Goal: Transaction & Acquisition: Obtain resource

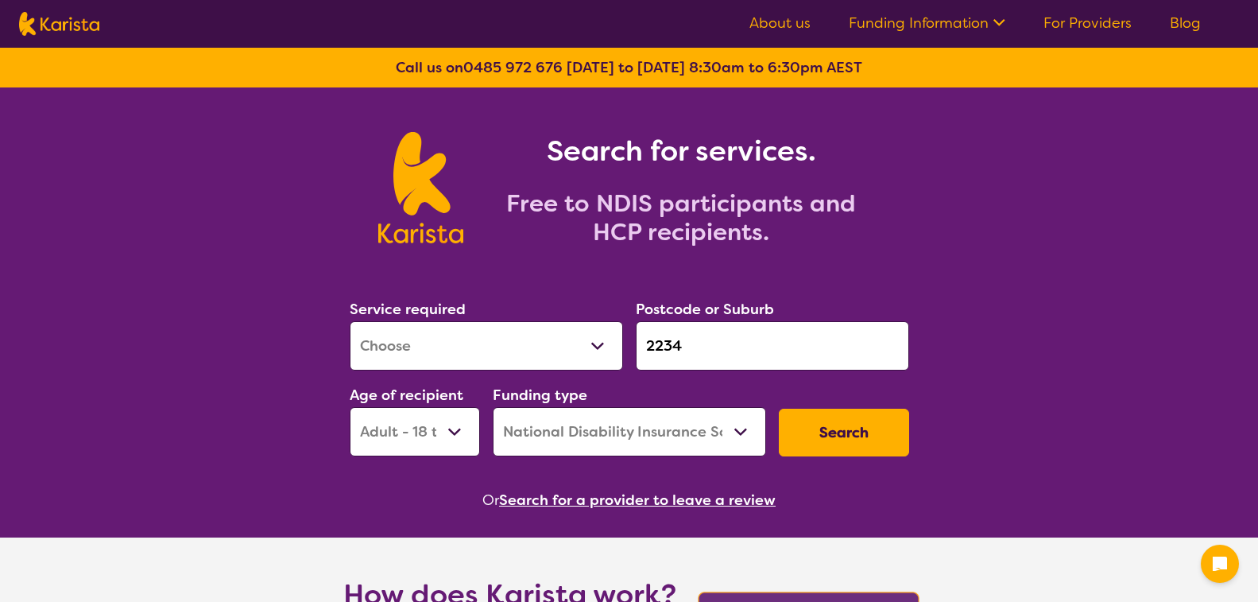
select select "[MEDICAL_DATA]"
select select "AD"
select select "NDIS"
click at [600, 342] on select "Allied Health Assistant Assessment ([MEDICAL_DATA] or [MEDICAL_DATA]) Behaviour…" at bounding box center [486, 345] width 273 height 49
select select "[MEDICAL_DATA]"
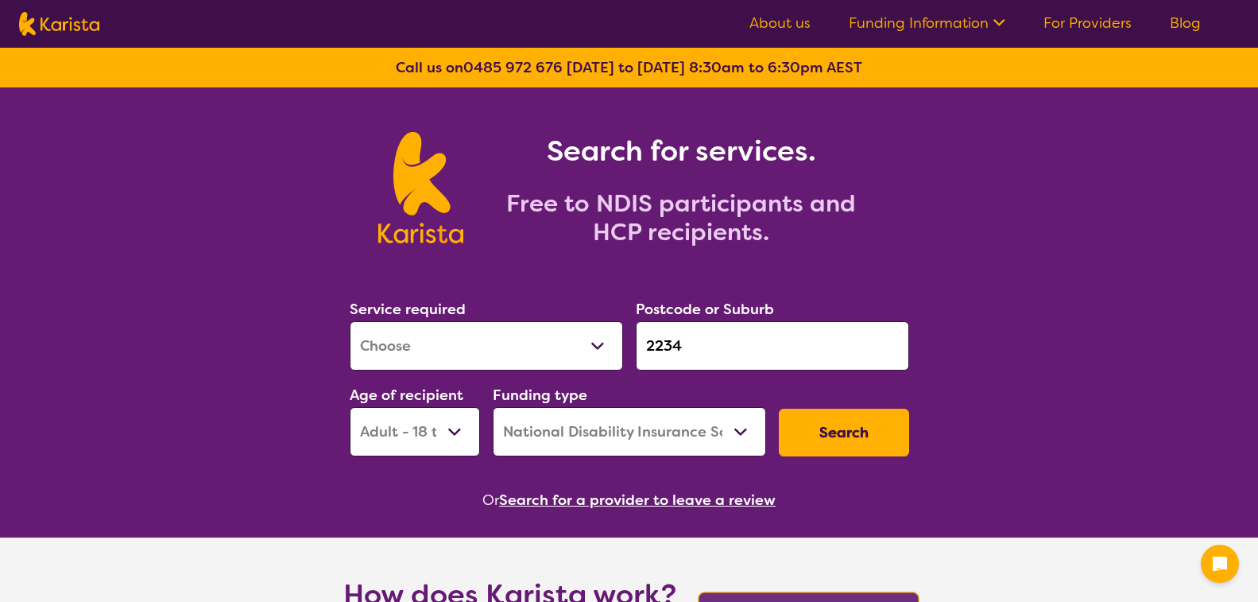
click at [350, 321] on select "Allied Health Assistant Assessment ([MEDICAL_DATA] or [MEDICAL_DATA]) Behaviour…" at bounding box center [486, 345] width 273 height 49
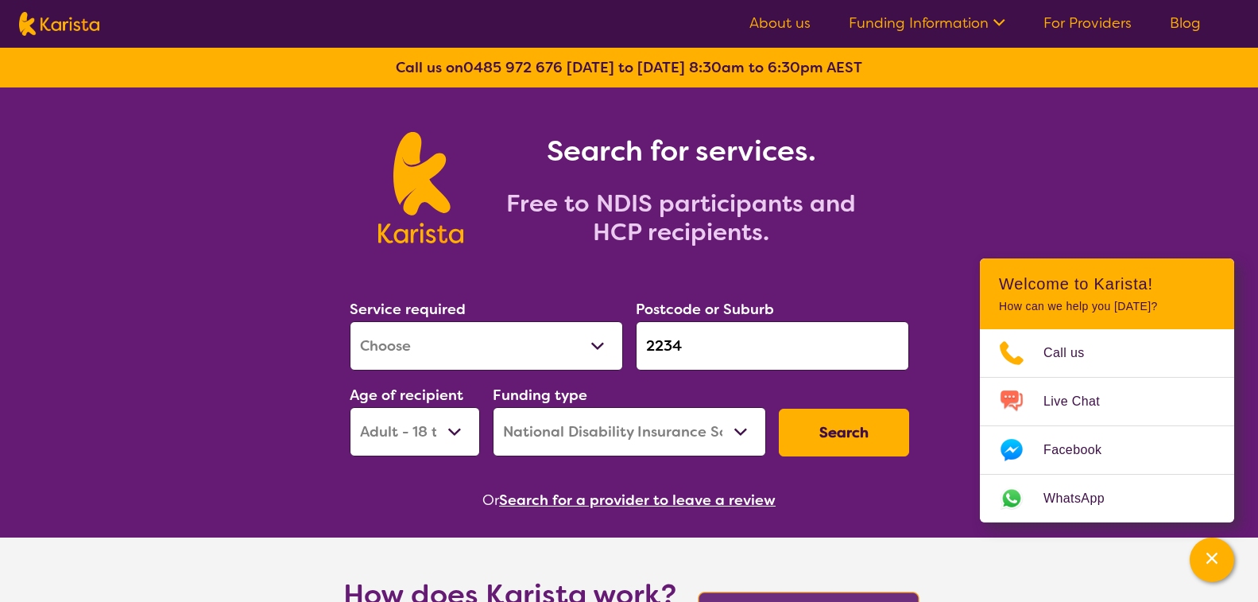
click at [836, 427] on button "Search" at bounding box center [844, 433] width 130 height 48
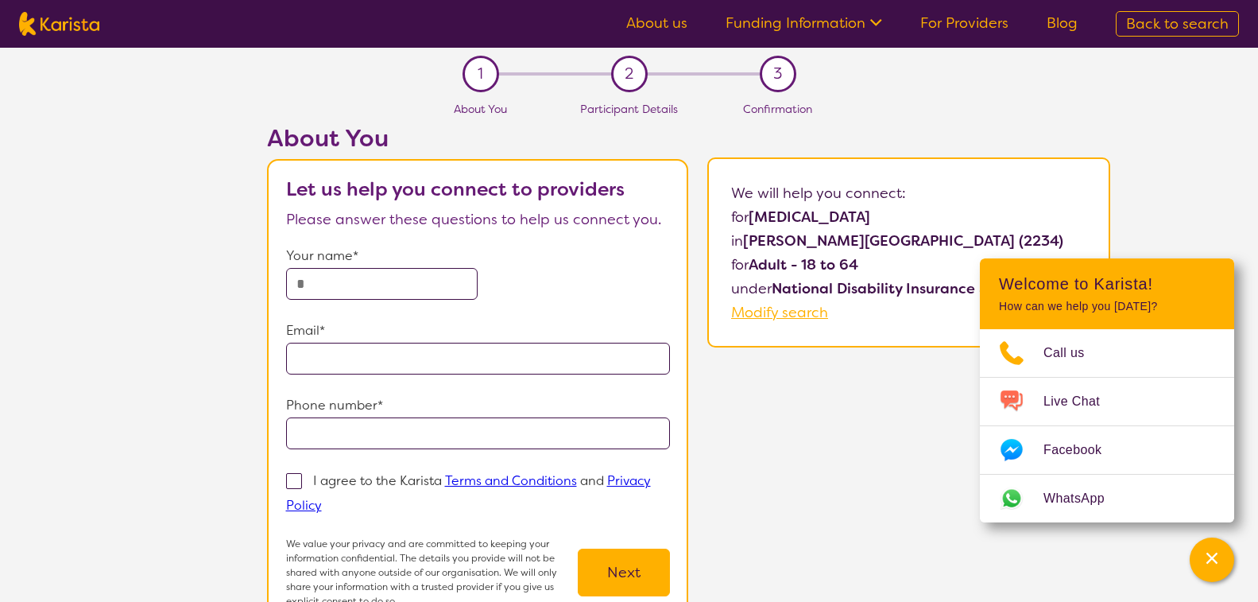
click at [385, 287] on input "text" at bounding box center [382, 284] width 192 height 32
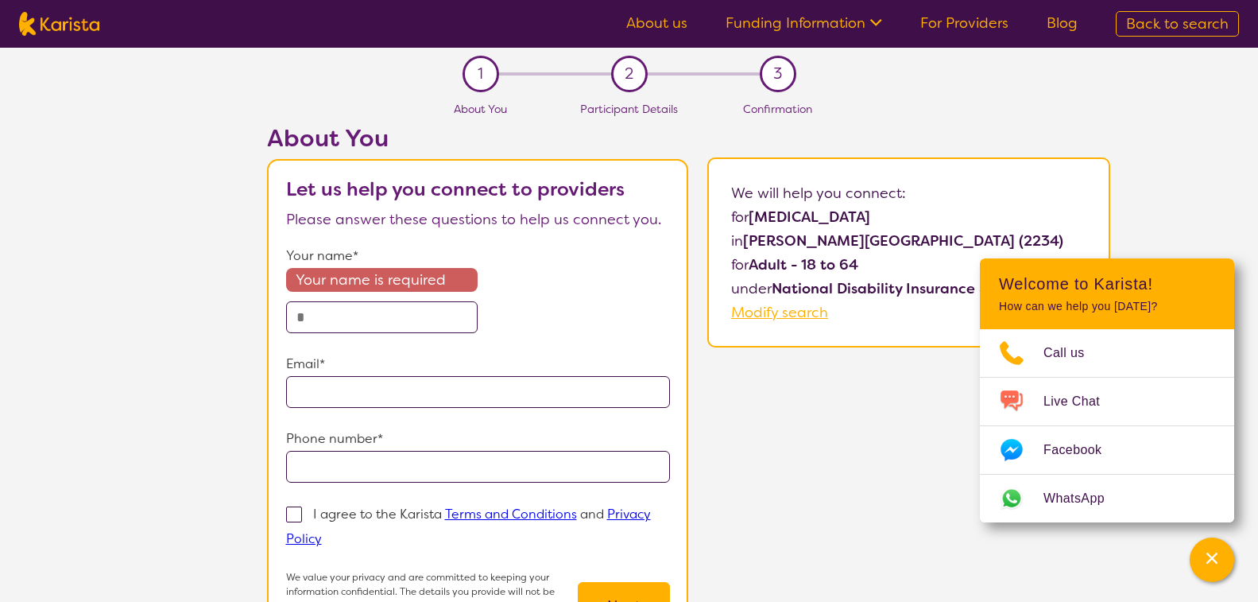
click at [802, 400] on div "About You Let us help you connect to providers Please answer these questions to…" at bounding box center [688, 408] width 1139 height 568
click at [335, 302] on input "text" at bounding box center [382, 317] width 192 height 32
click at [1177, 14] on span "Back to search" at bounding box center [1177, 23] width 103 height 19
select select "[MEDICAL_DATA]"
select select "AD"
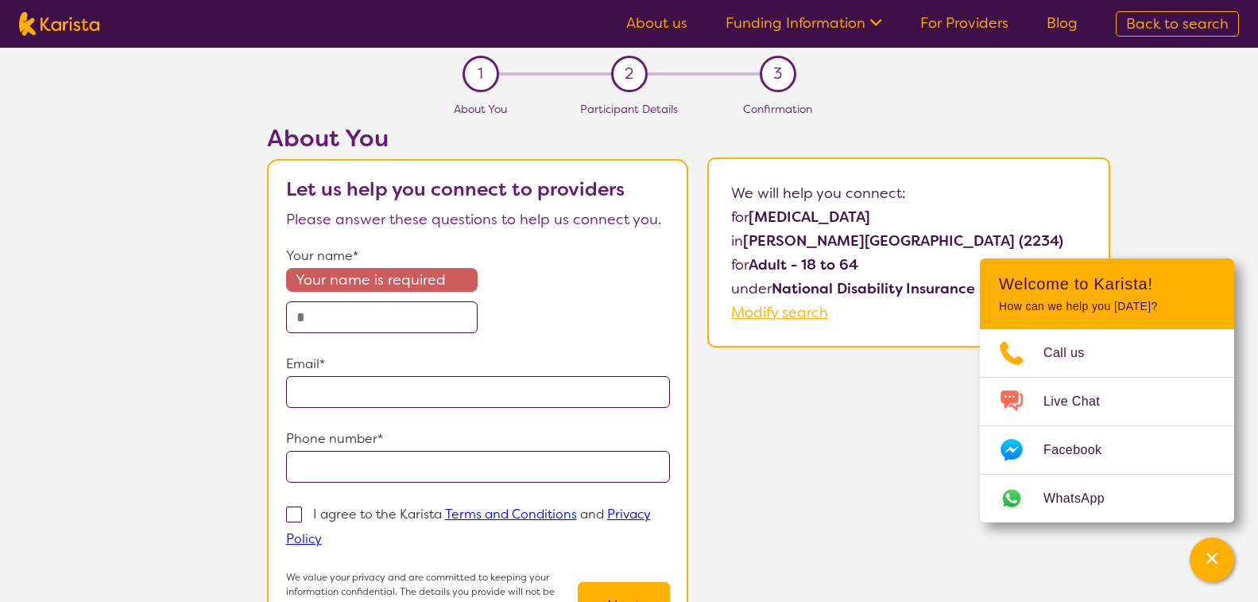
select select "NDIS"
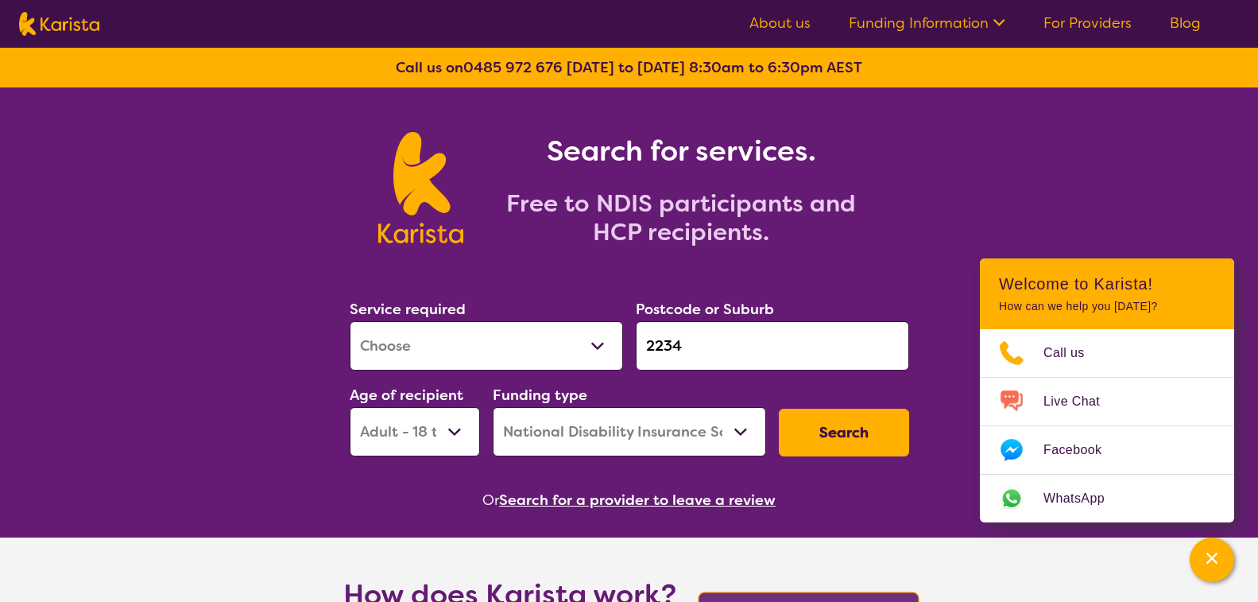
click at [572, 434] on select "Home Care Package (HCP) National Disability Insurance Scheme (NDIS) I don't know" at bounding box center [629, 431] width 273 height 49
click at [452, 433] on select "Early Childhood - 0 to 9 Child - 10 to 11 Adolescent - 12 to 17 Adult - 18 to 6…" at bounding box center [415, 431] width 130 height 49
click at [453, 432] on select "Early Childhood - 0 to 9 Child - 10 to 11 Adolescent - 12 to 17 Adult - 18 to 6…" at bounding box center [415, 431] width 130 height 49
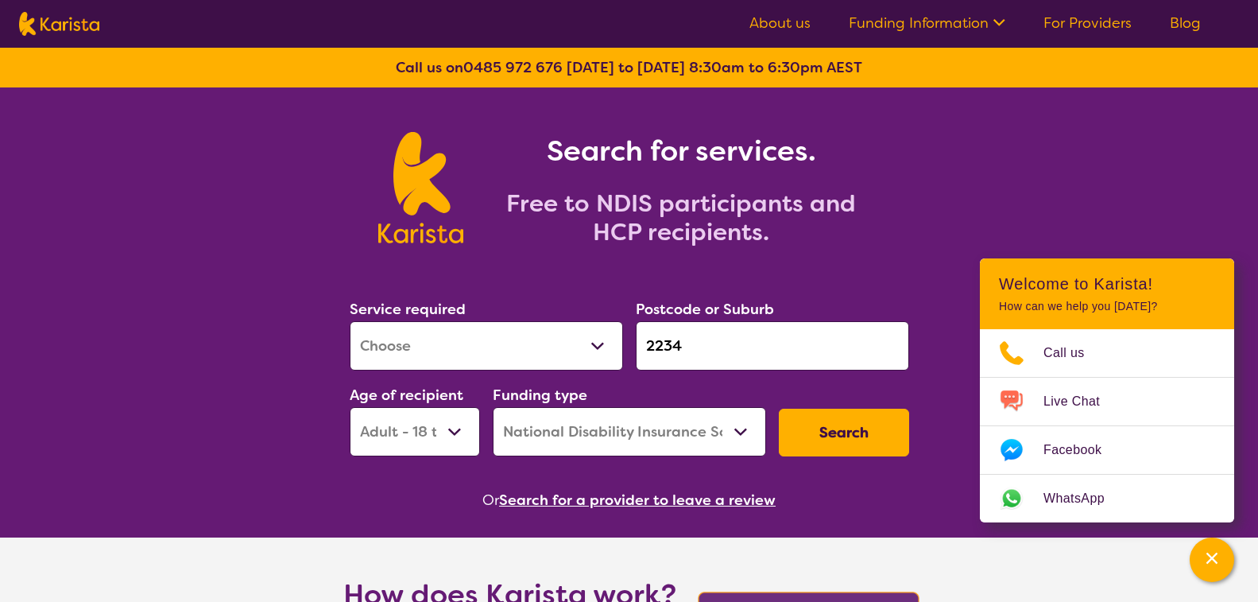
click at [453, 432] on select "Early Childhood - 0 to 9 Child - 10 to 11 Adolescent - 12 to 17 Adult - 18 to 6…" at bounding box center [415, 431] width 130 height 49
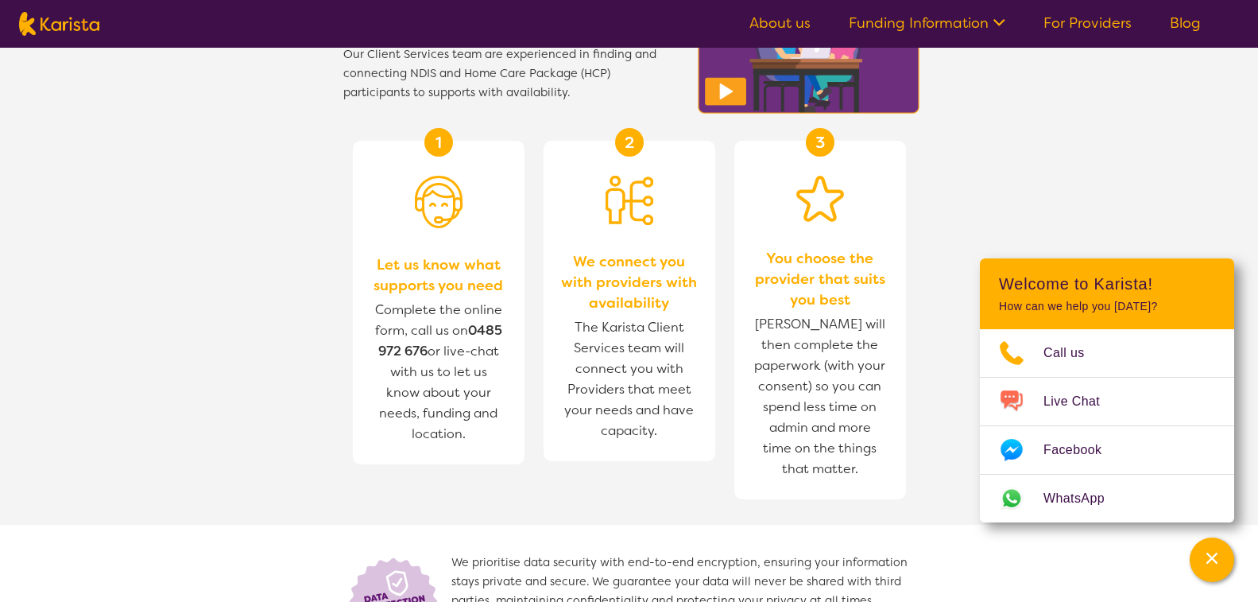
scroll to position [636, 0]
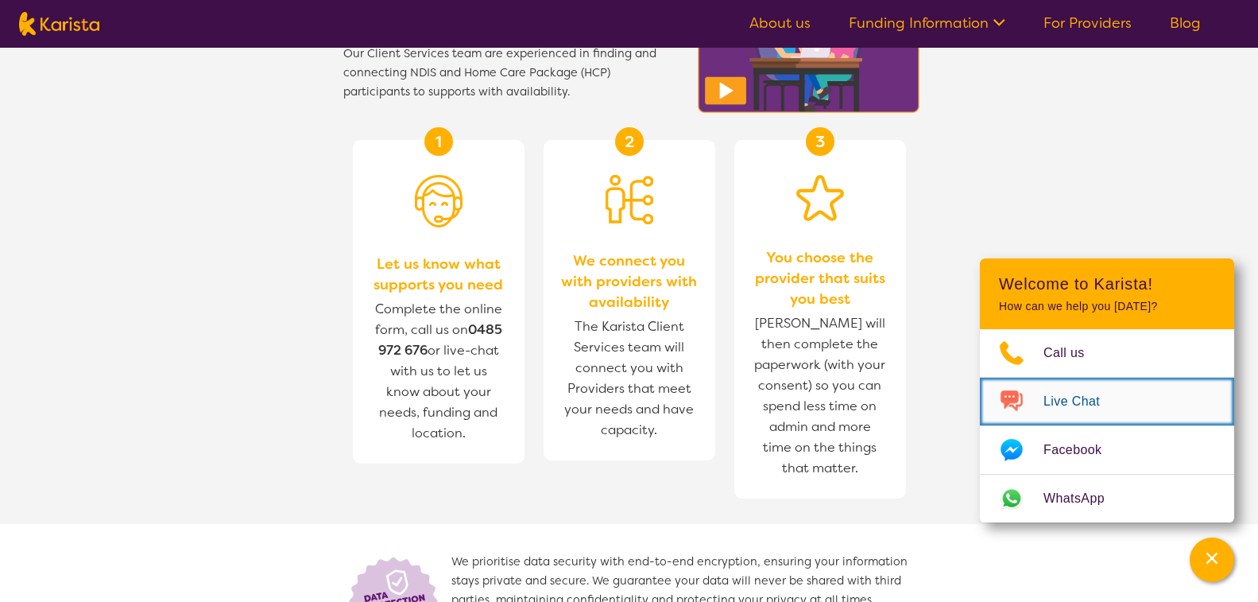
click at [1068, 401] on span "Live Chat" at bounding box center [1082, 402] width 76 height 24
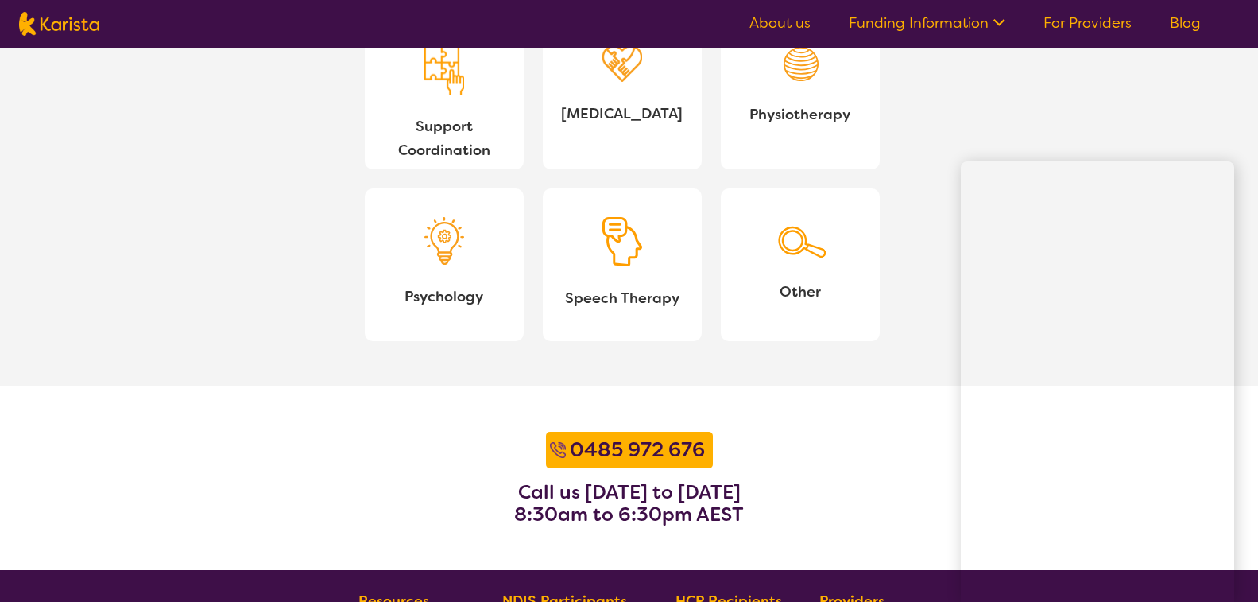
scroll to position [1749, 0]
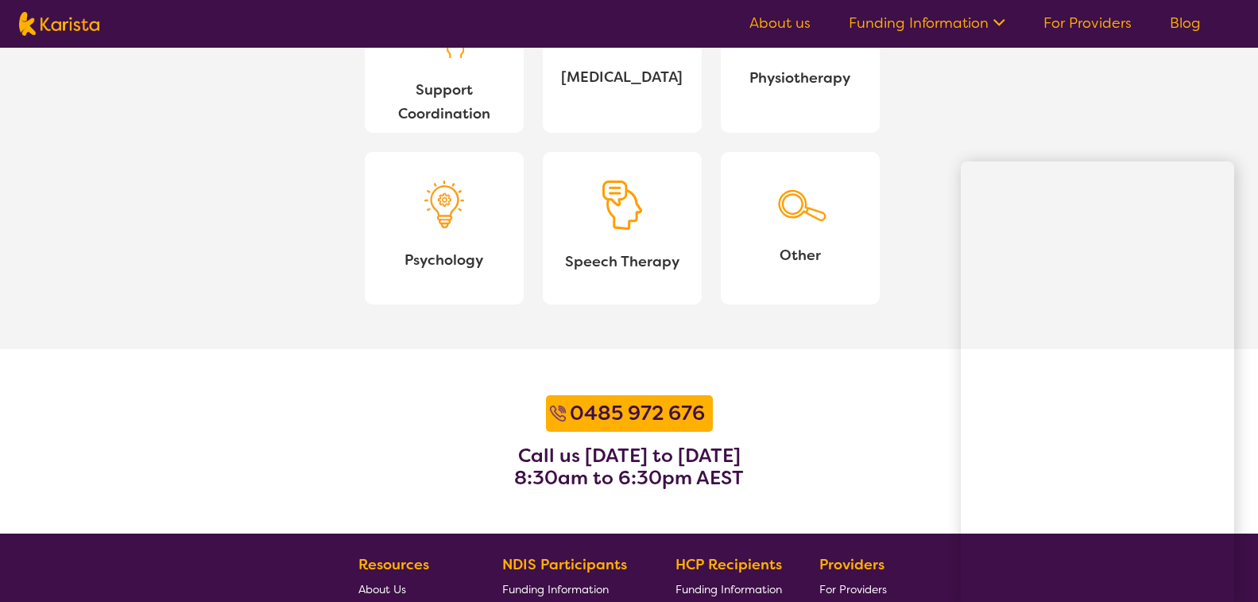
click at [802, 231] on div at bounding box center [801, 205] width 56 height 50
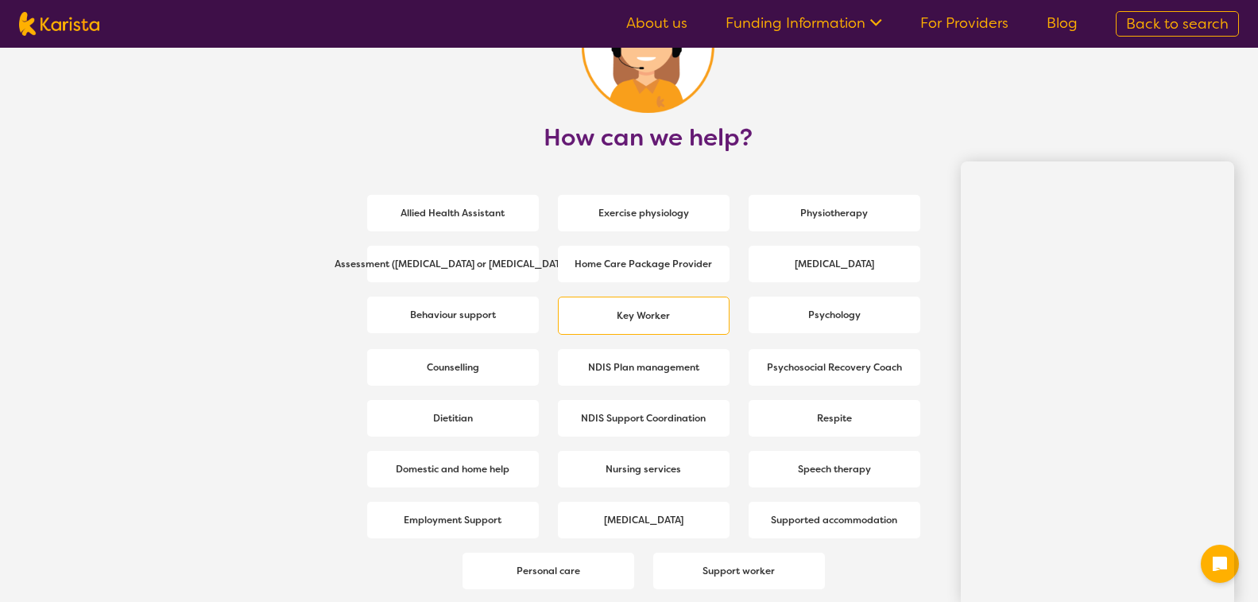
scroll to position [2158, 0]
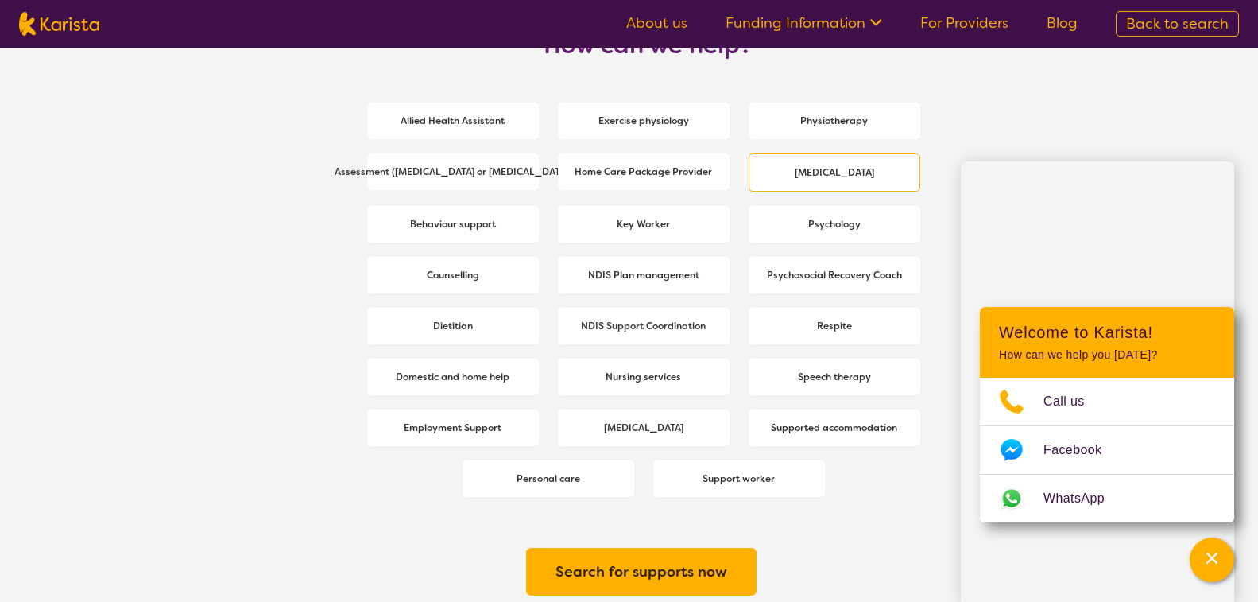
click at [834, 169] on b "[MEDICAL_DATA]" at bounding box center [834, 172] width 79 height 13
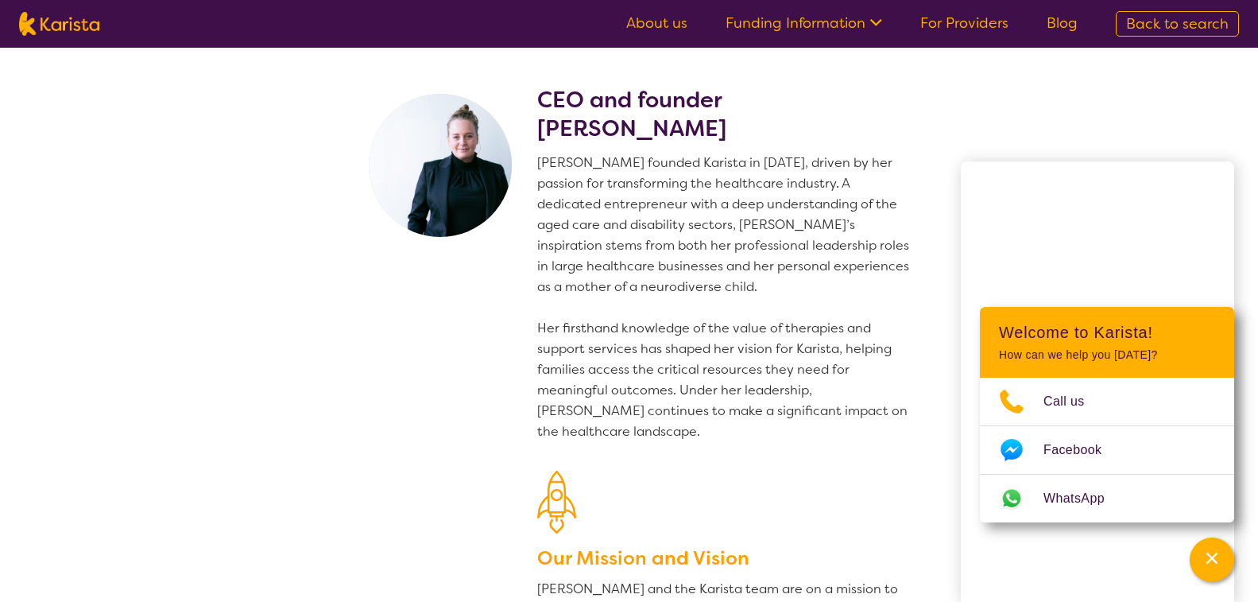
select select "[MEDICAL_DATA]"
select select "AD"
select select "NDIS"
select select "[MEDICAL_DATA]"
select select "AD"
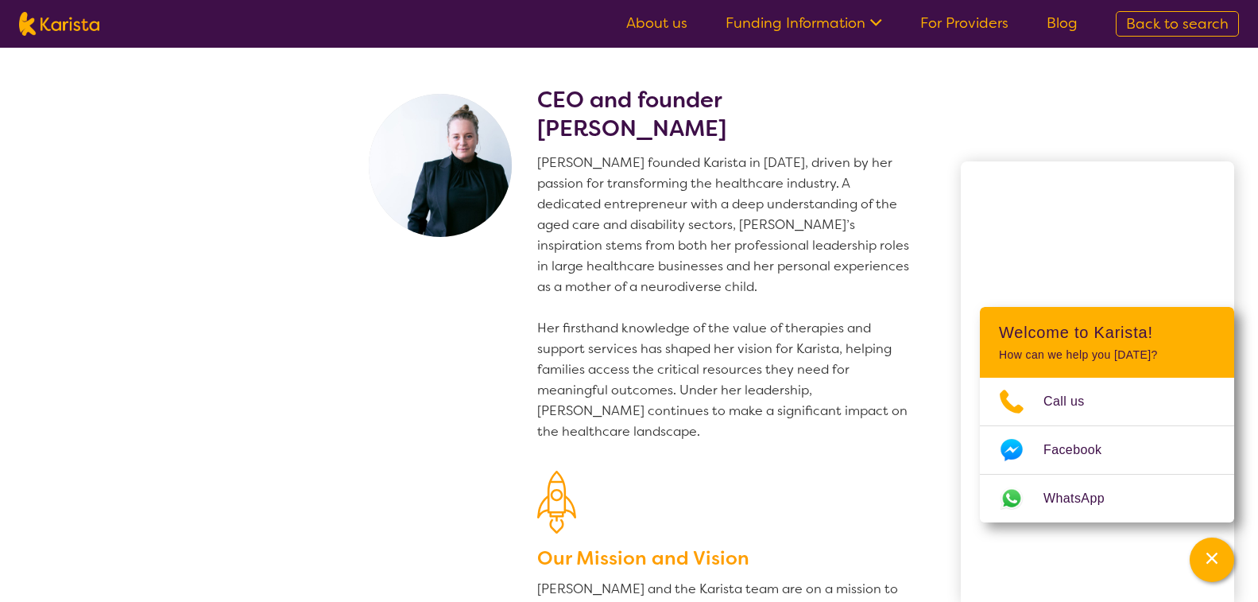
select select "NDIS"
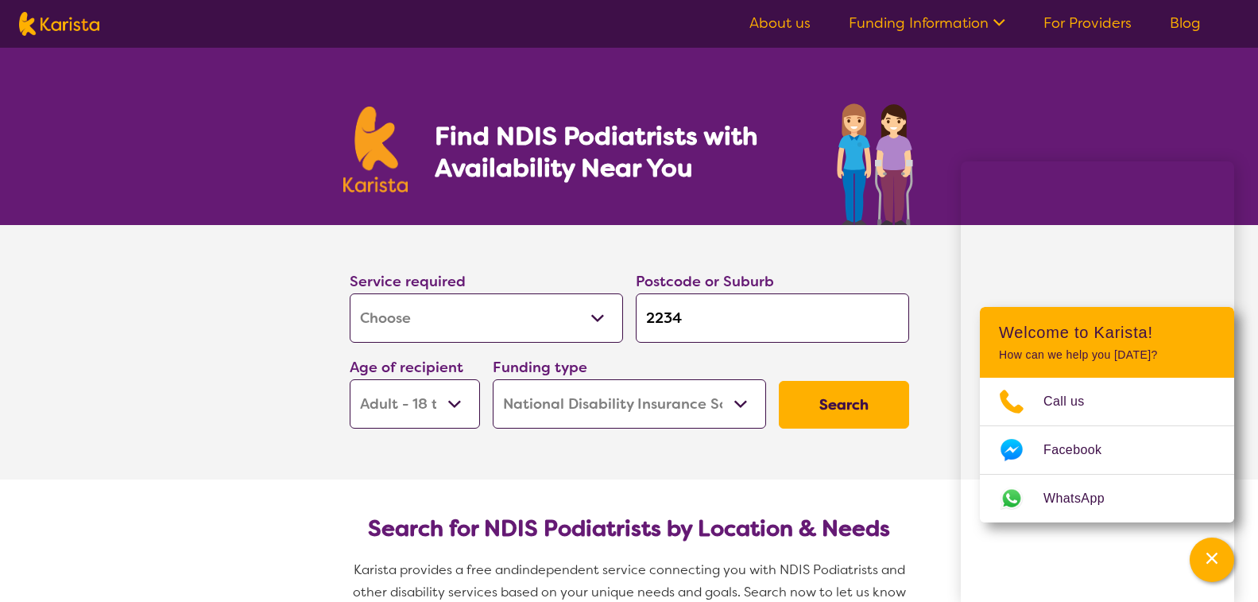
click at [834, 399] on button "Search" at bounding box center [844, 405] width 130 height 48
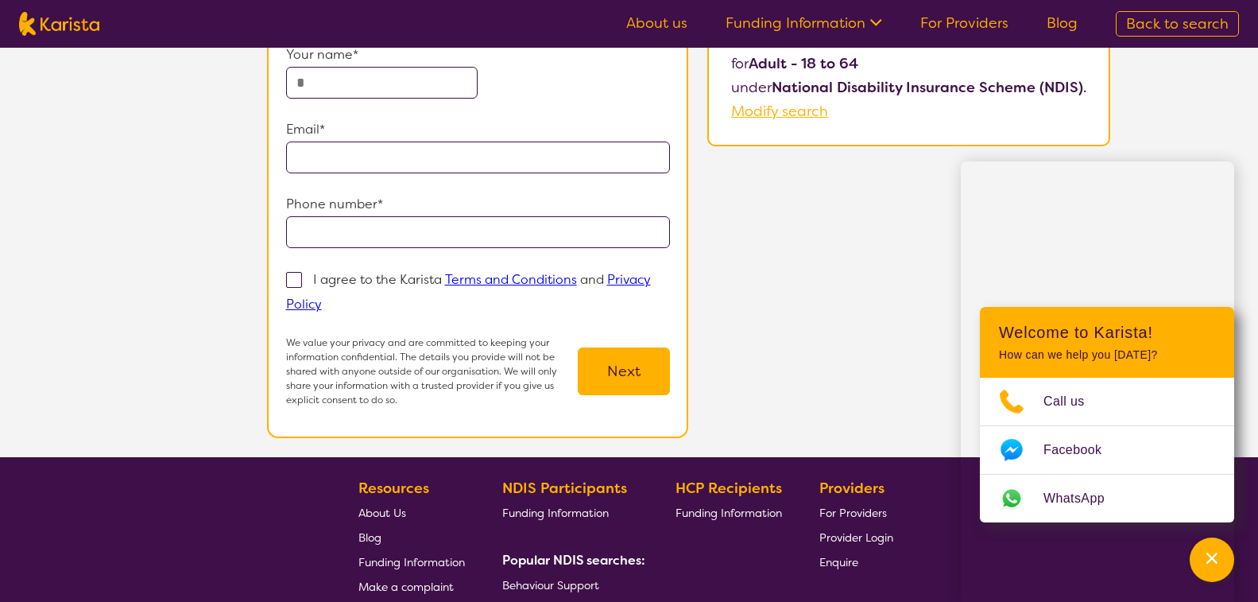
scroll to position [281, 0]
